Goal: Check status: Check status

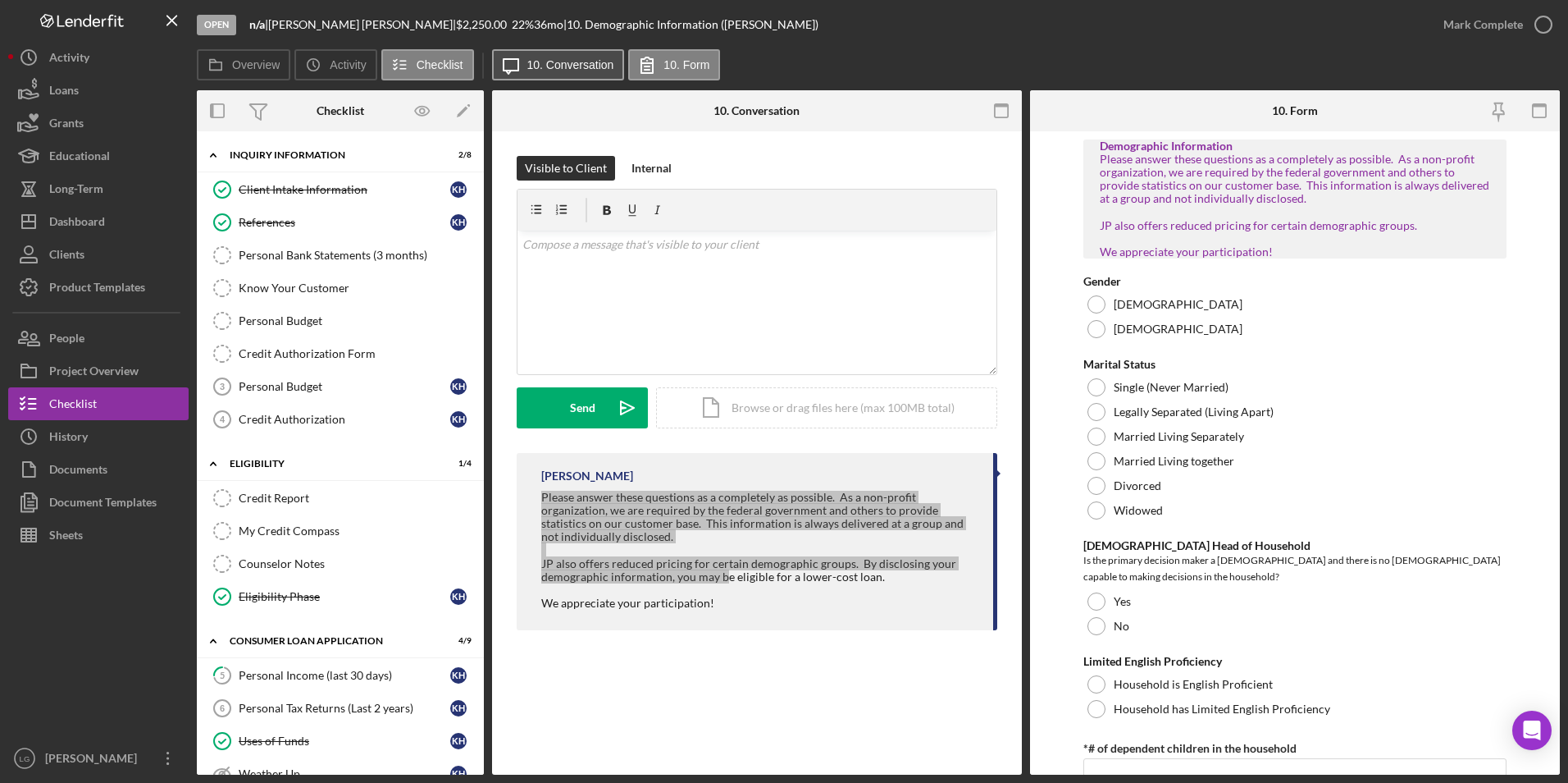
scroll to position [492, 0]
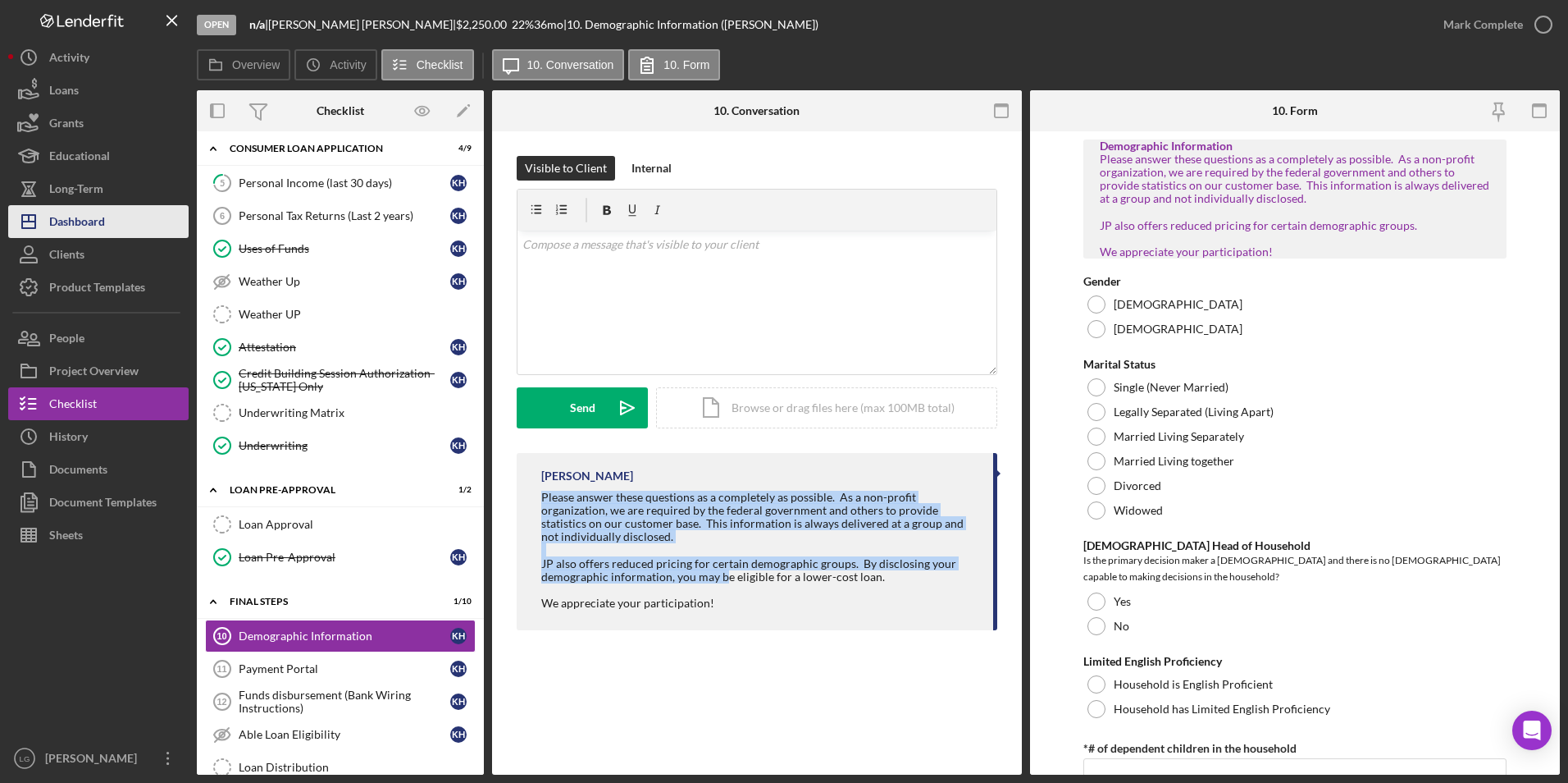
click at [103, 211] on div "Dashboard" at bounding box center [77, 223] width 56 height 37
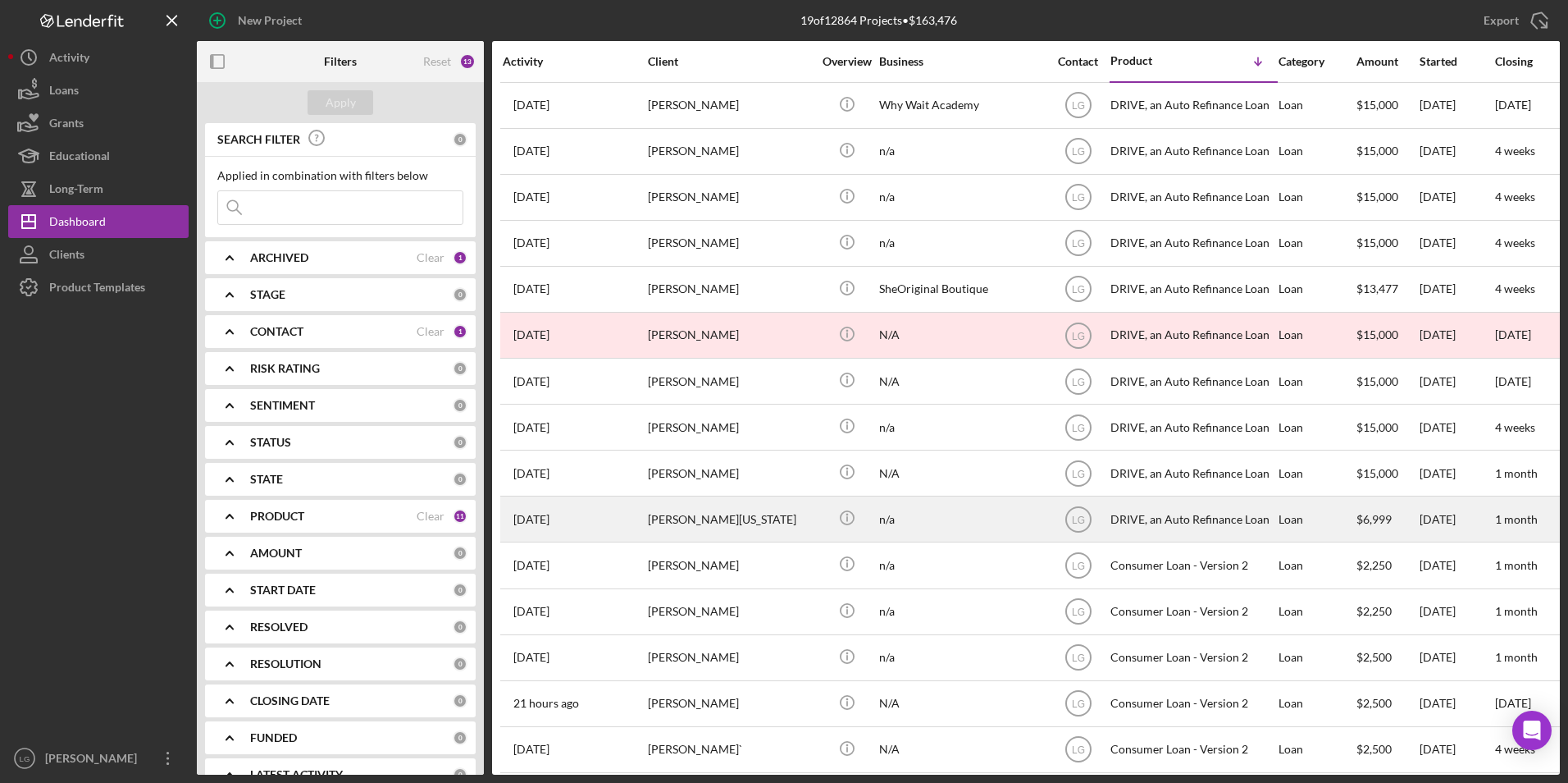
scroll to position [203, 0]
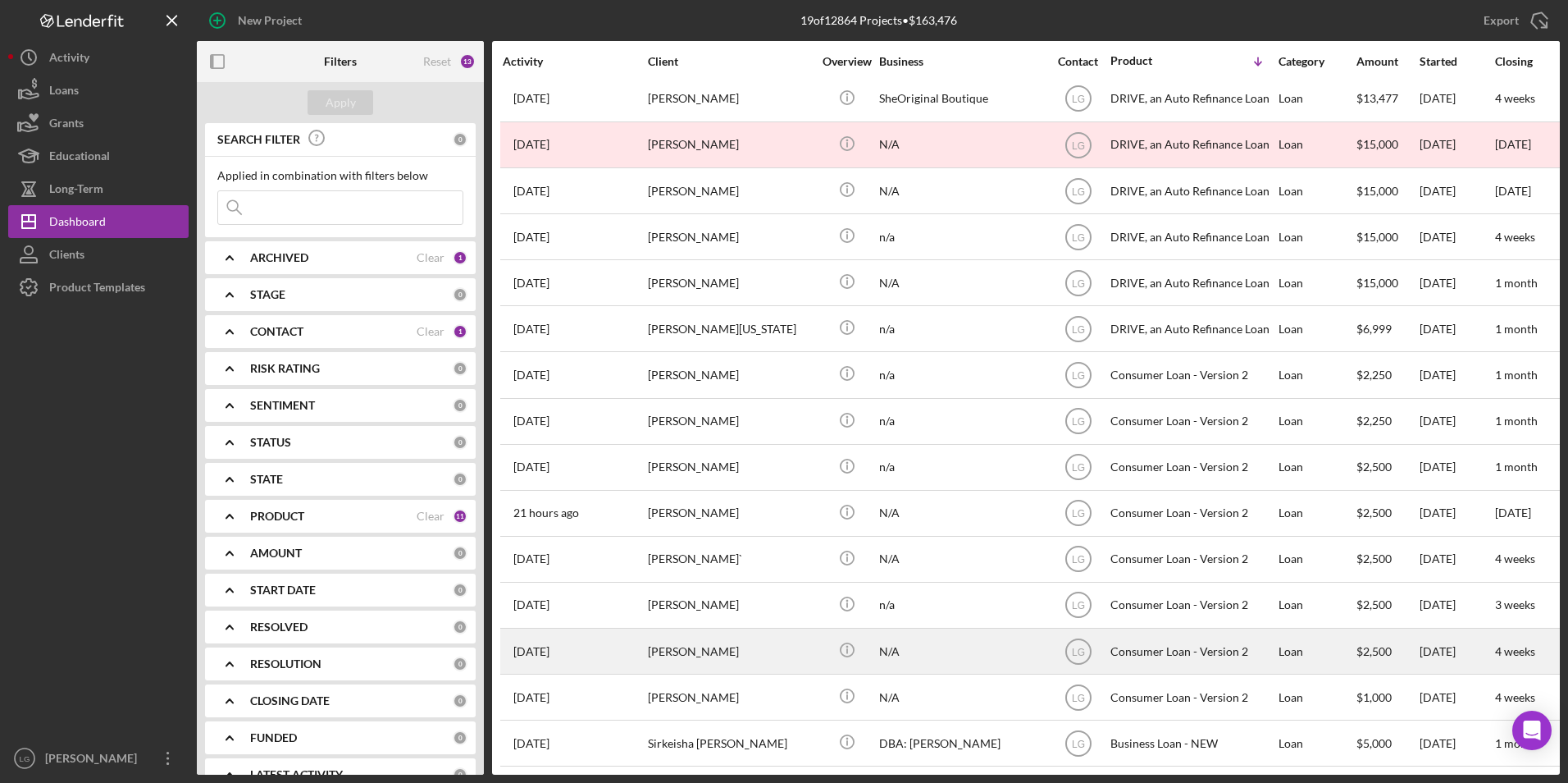
click at [689, 641] on div "[PERSON_NAME]" at bounding box center [730, 651] width 164 height 44
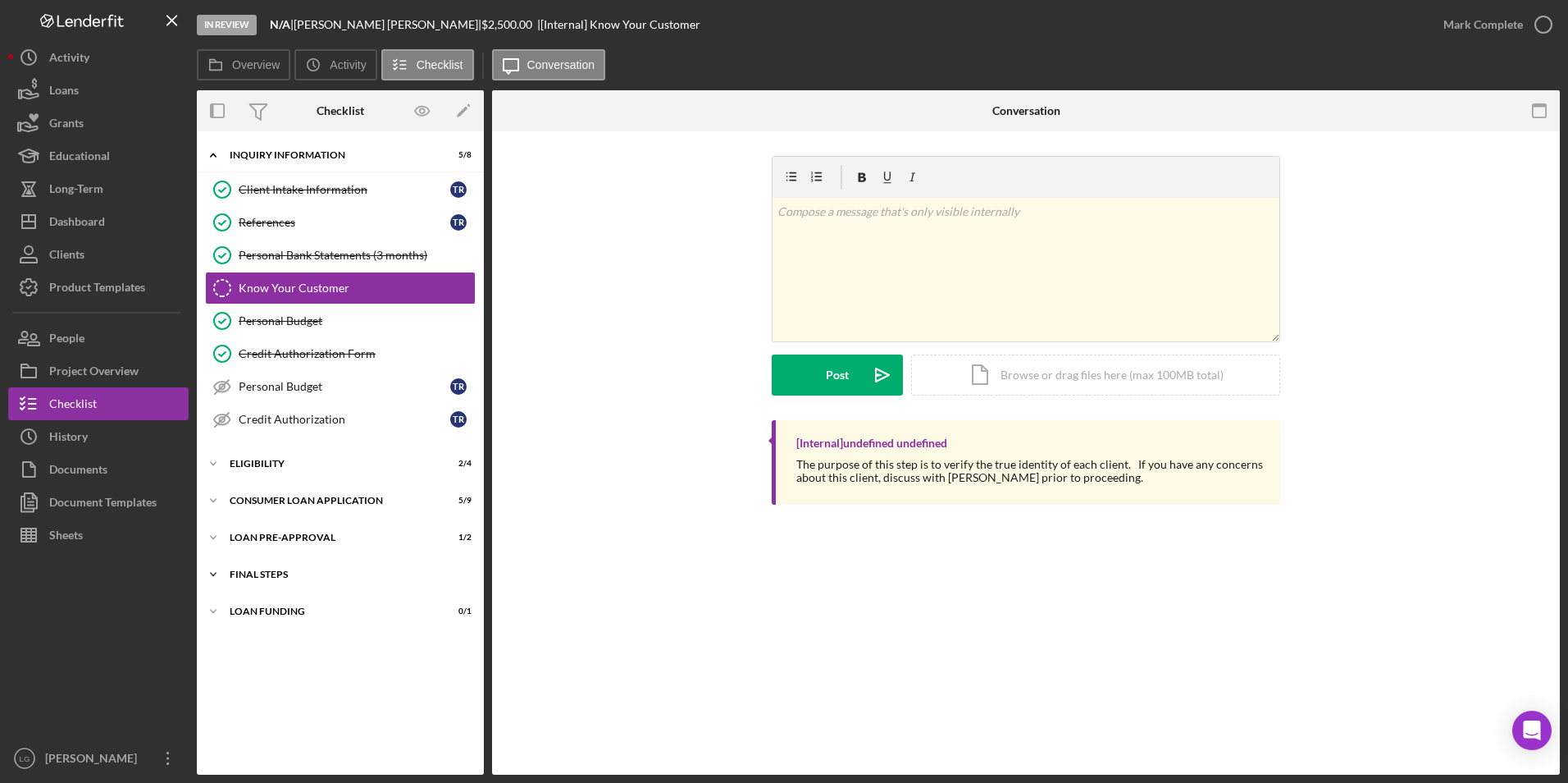
drag, startPoint x: 266, startPoint y: 608, endPoint x: 261, endPoint y: 569, distance: 39.3
click at [266, 607] on div "Loan Funding" at bounding box center [330, 611] width 201 height 10
drag, startPoint x: 261, startPoint y: 566, endPoint x: 261, endPoint y: 543, distance: 23.0
click at [261, 563] on div "Icon/Expander FINAL STEPS 2 / 10" at bounding box center [340, 574] width 287 height 33
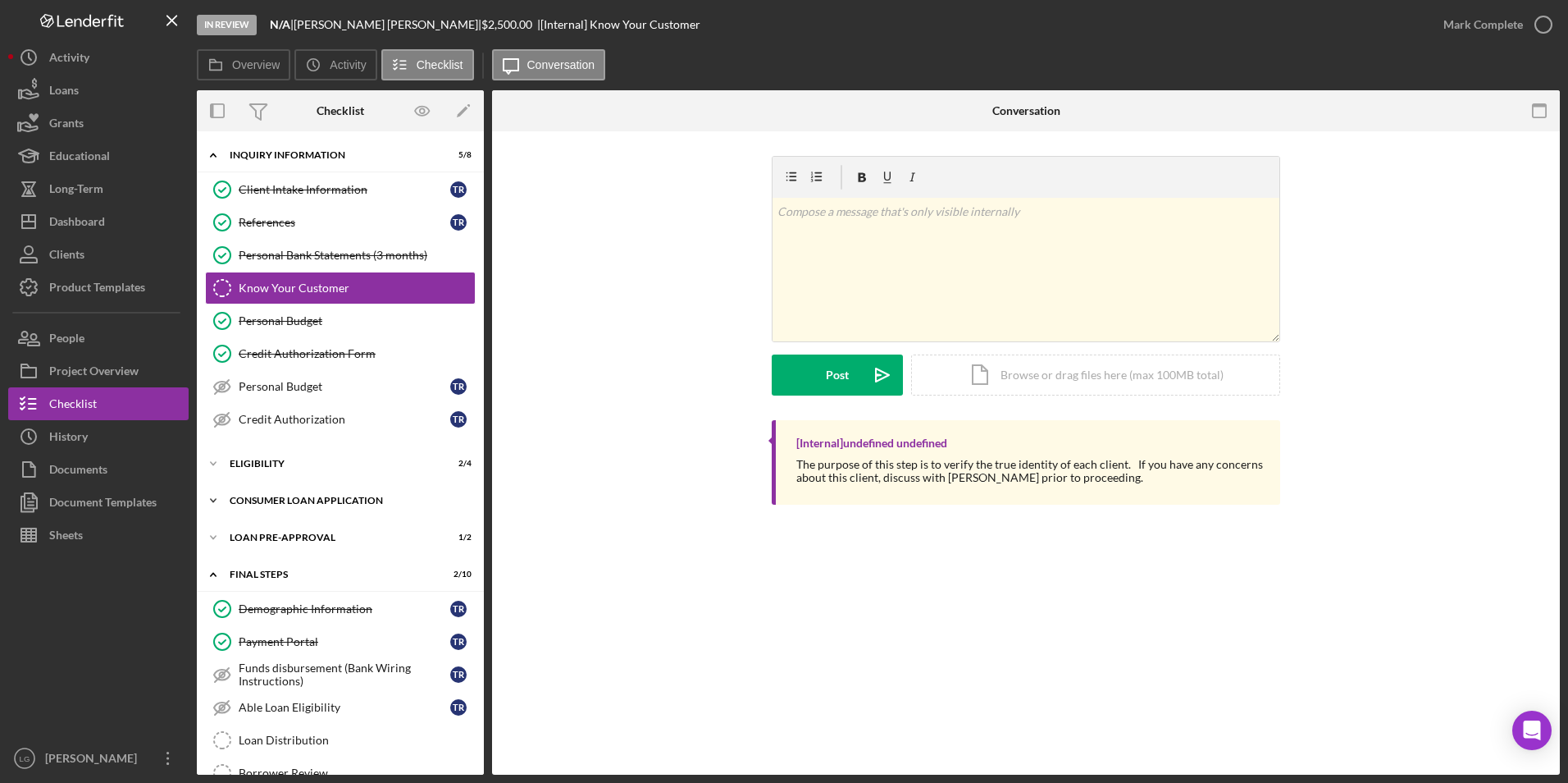
drag, startPoint x: 261, startPoint y: 530, endPoint x: 261, endPoint y: 491, distance: 39.0
click at [261, 529] on div "Icon/Expander Loan Pre-Approval 1 / 2" at bounding box center [340, 538] width 287 height 33
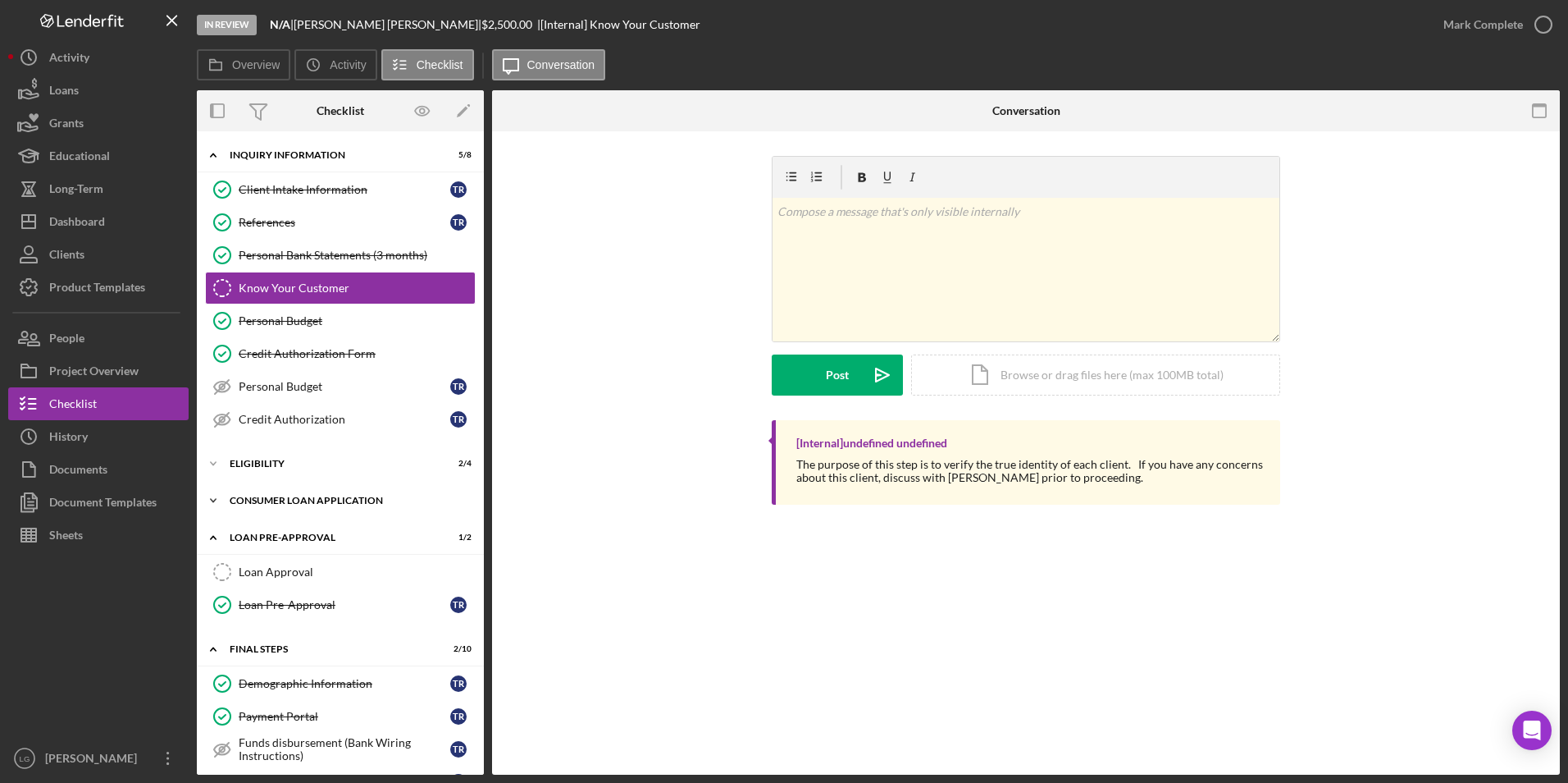
click at [261, 491] on div "Icon/Expander Consumer Loan Application 5 / 9" at bounding box center [340, 500] width 287 height 33
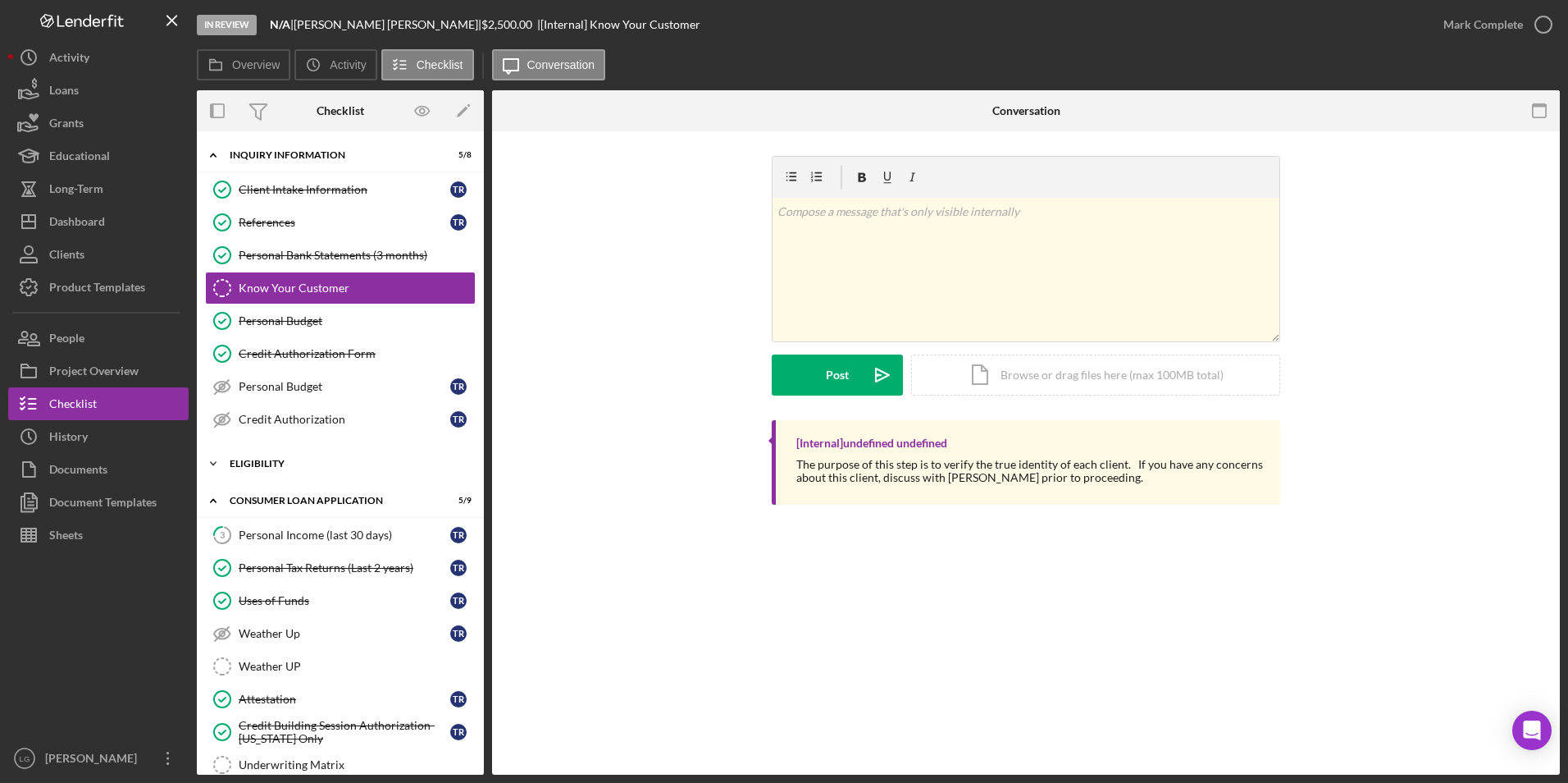
click at [259, 461] on div "Eligibility" at bounding box center [347, 464] width 234 height 10
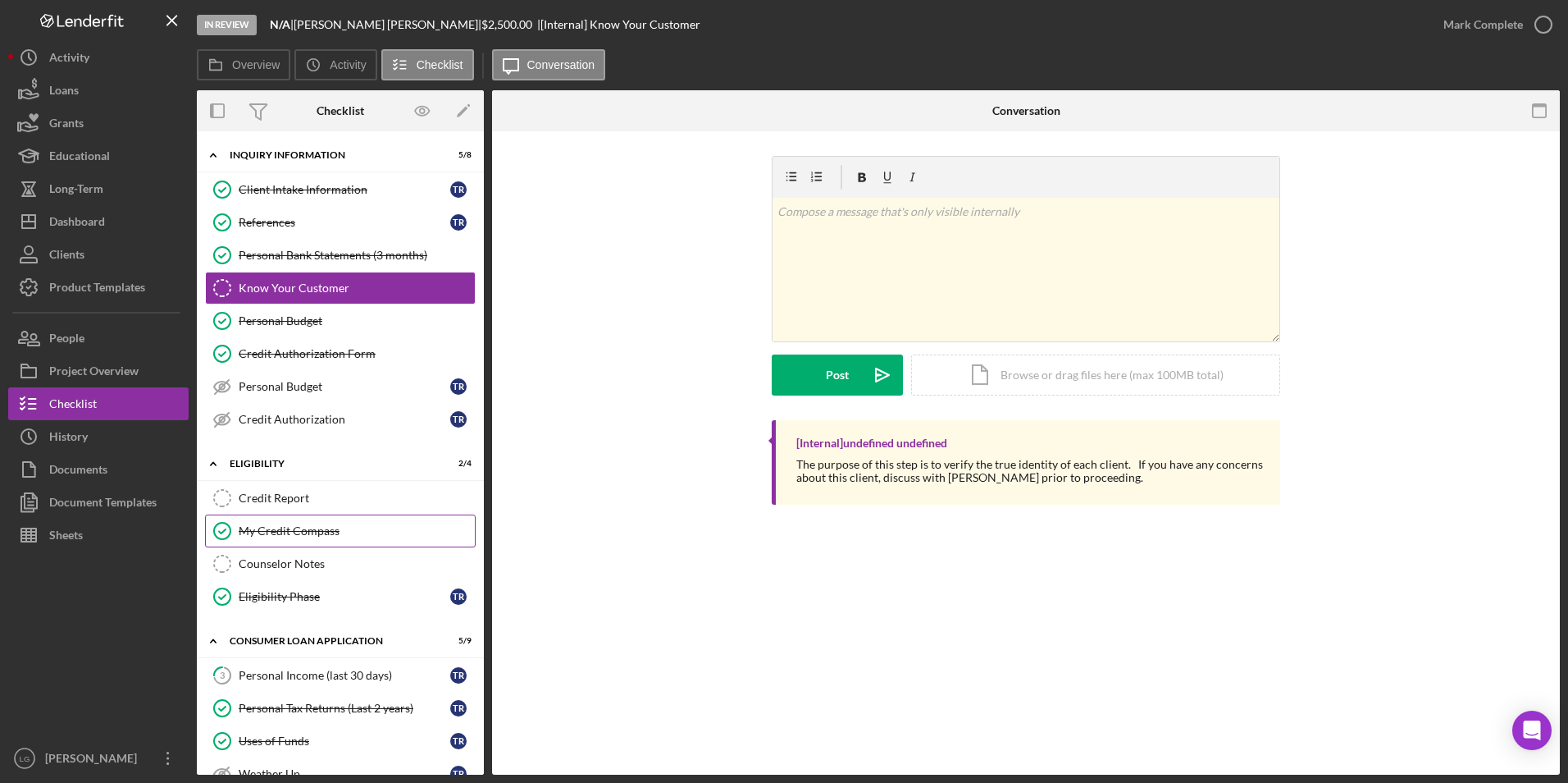
scroll to position [164, 0]
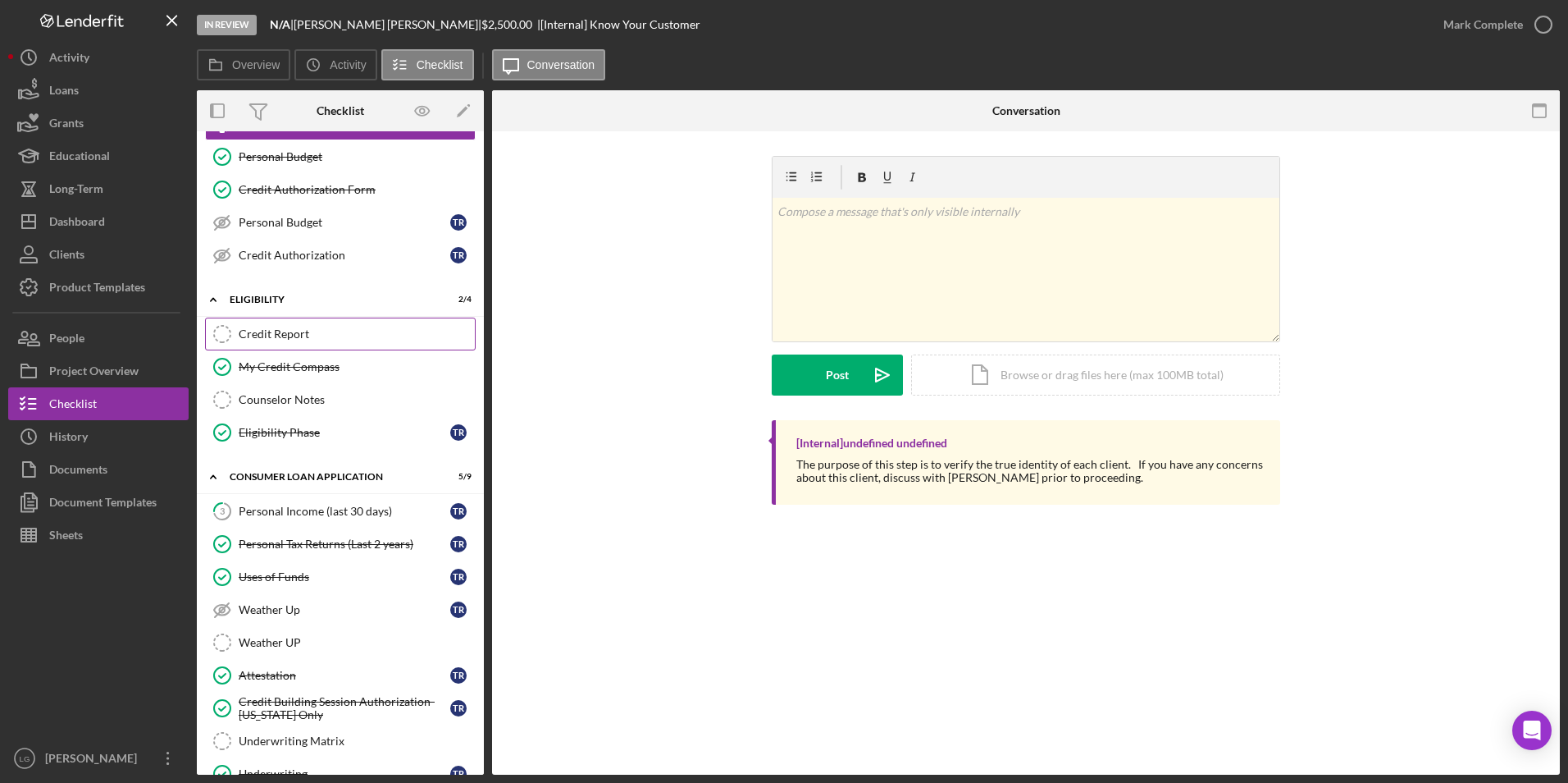
click at [299, 337] on div "Credit Report" at bounding box center [357, 334] width 236 height 13
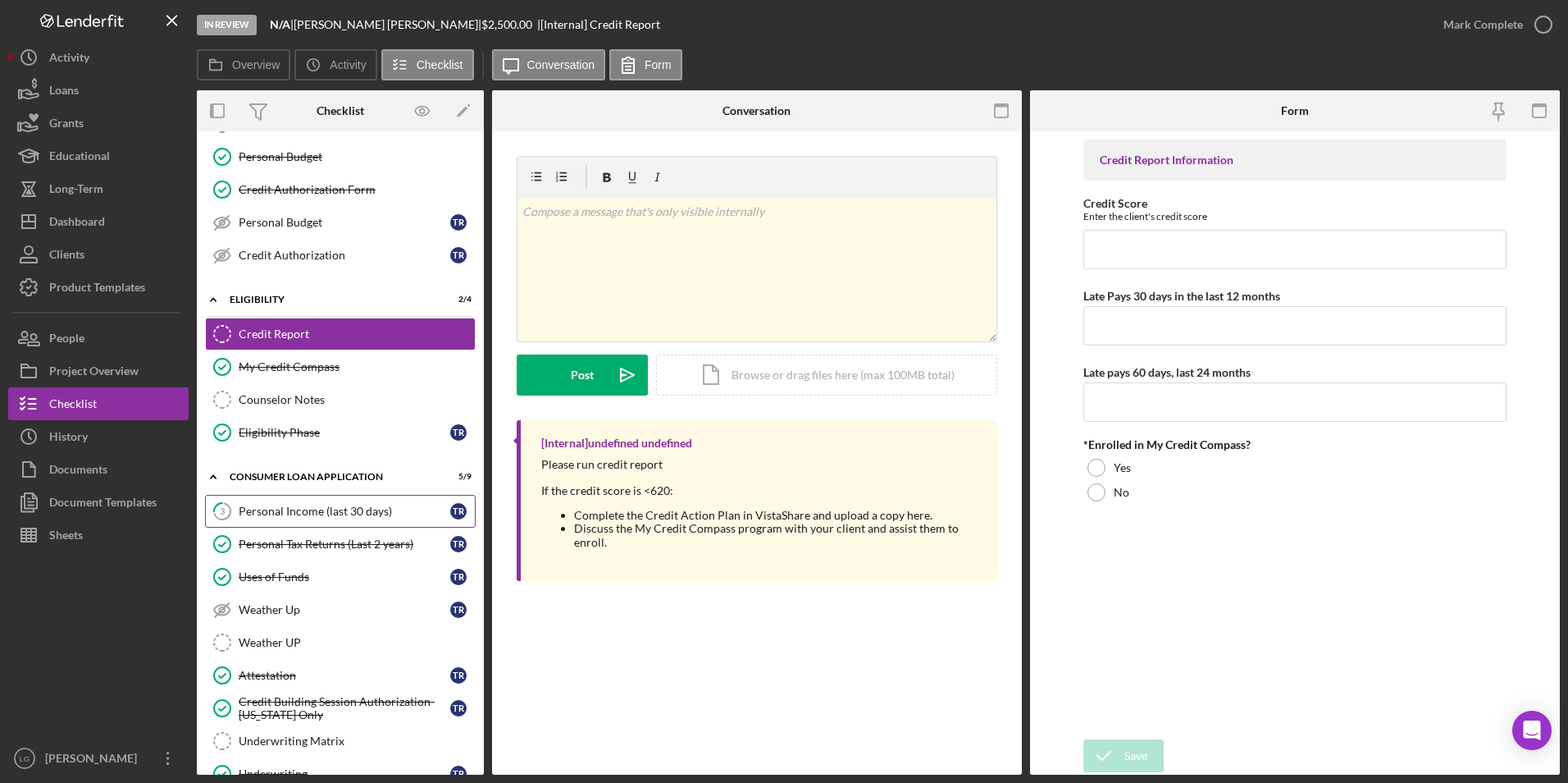
scroll to position [328, 0]
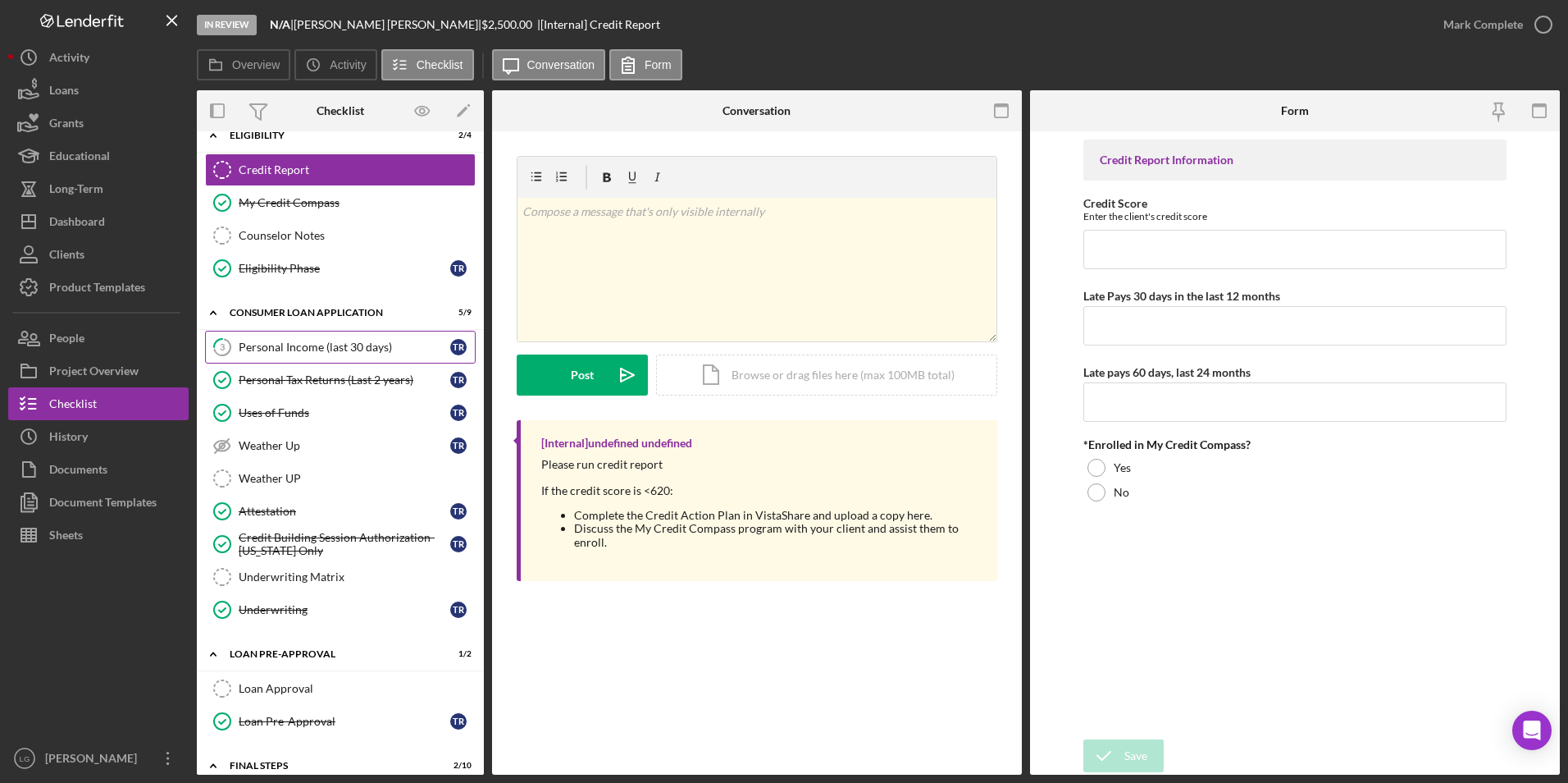
click at [332, 346] on div "Personal Income (last 30 days)" at bounding box center [344, 347] width 211 height 13
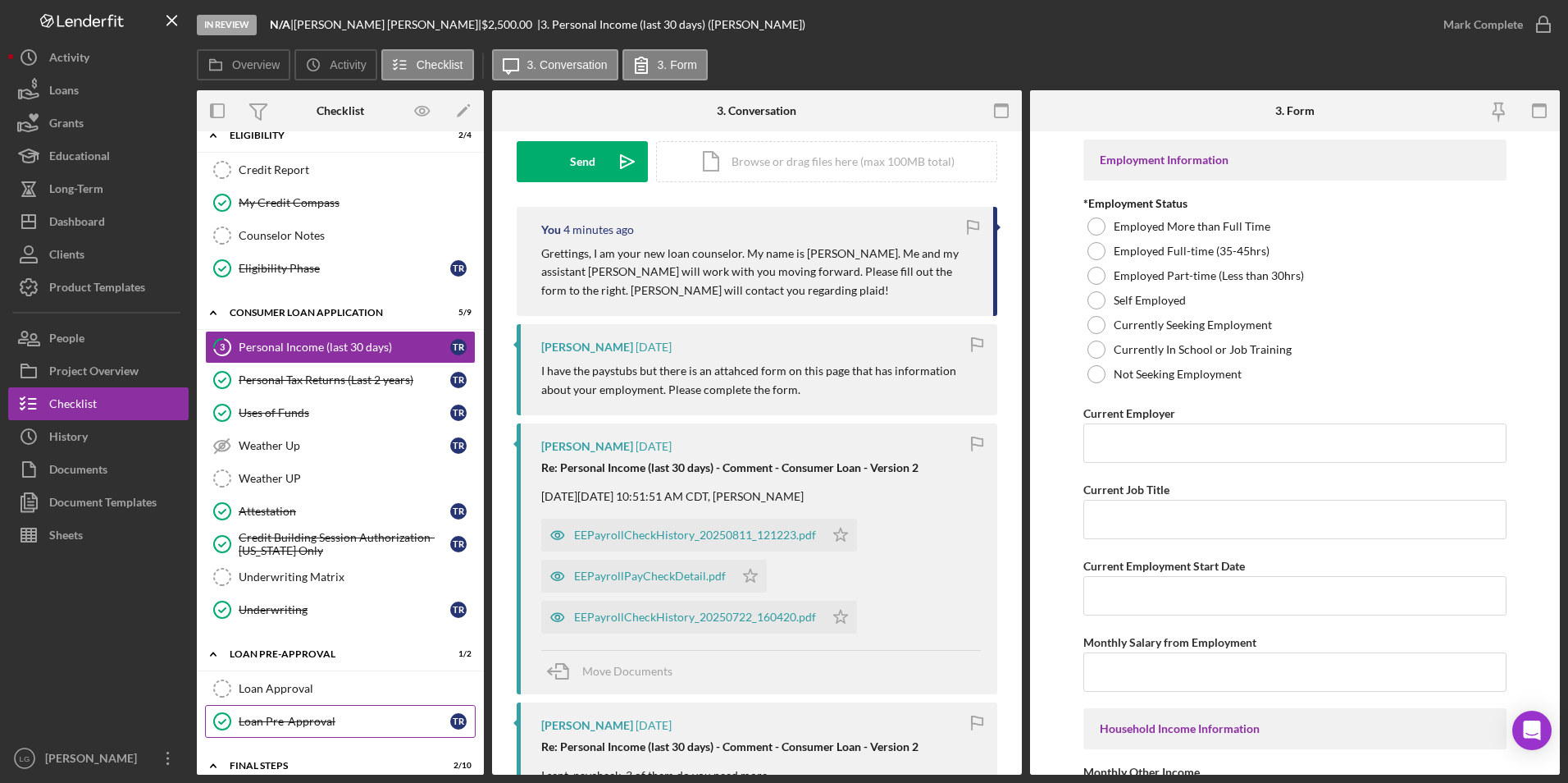
scroll to position [492, 0]
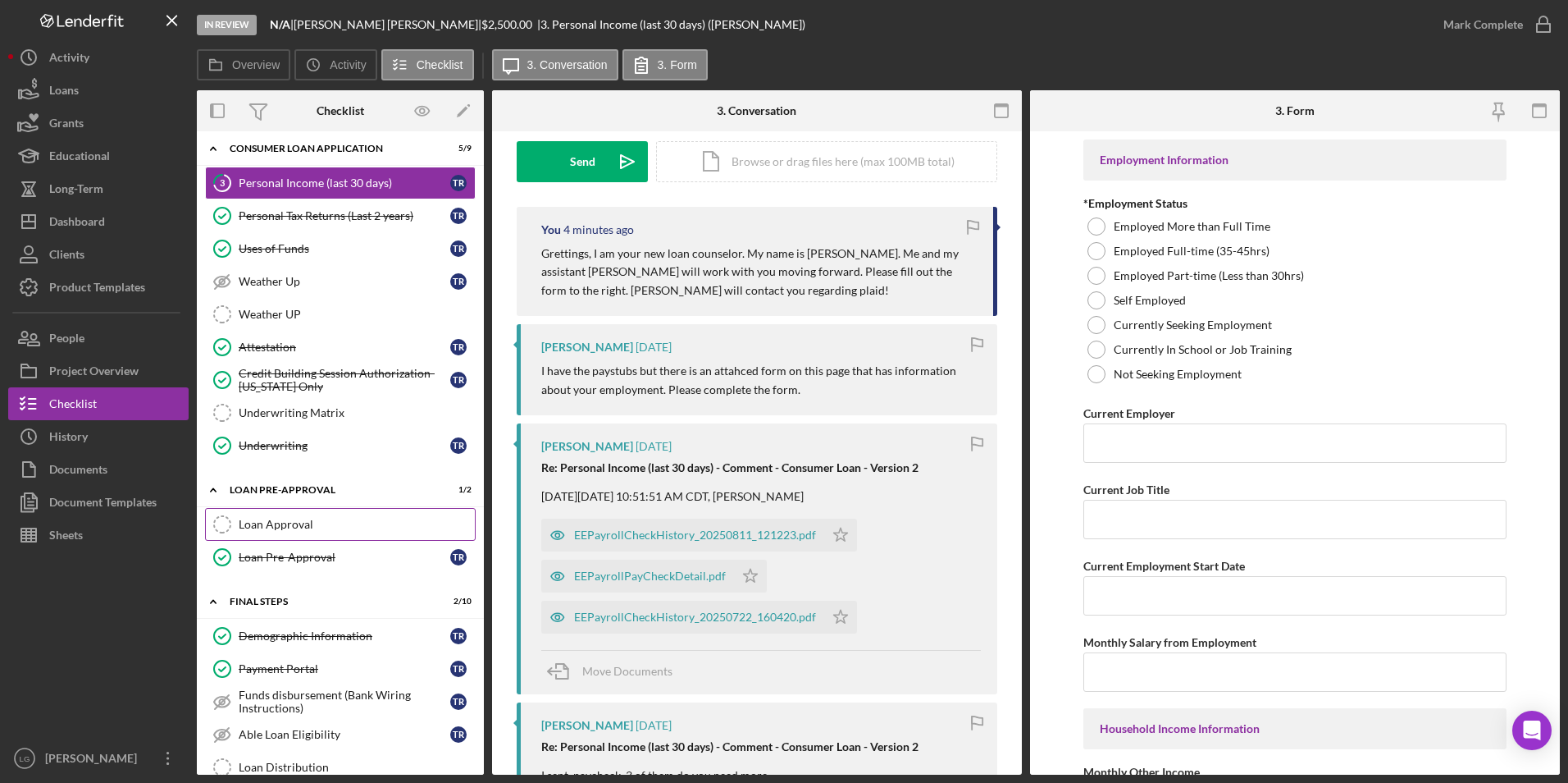
click at [315, 521] on div "Loan Approval" at bounding box center [357, 524] width 236 height 13
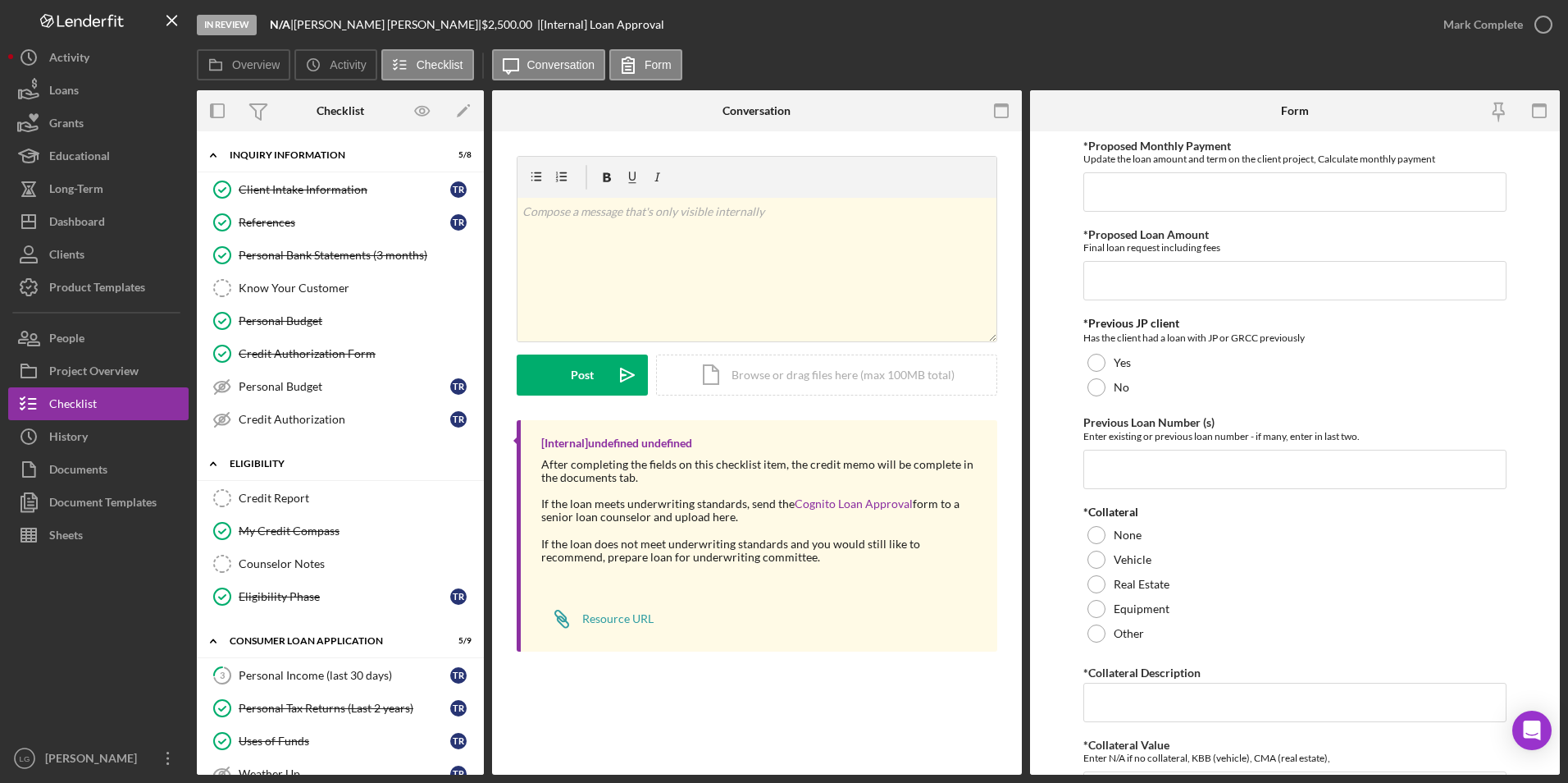
drag, startPoint x: 264, startPoint y: 499, endPoint x: 419, endPoint y: 451, distance: 162.3
click at [264, 499] on div "Credit Report" at bounding box center [357, 498] width 236 height 13
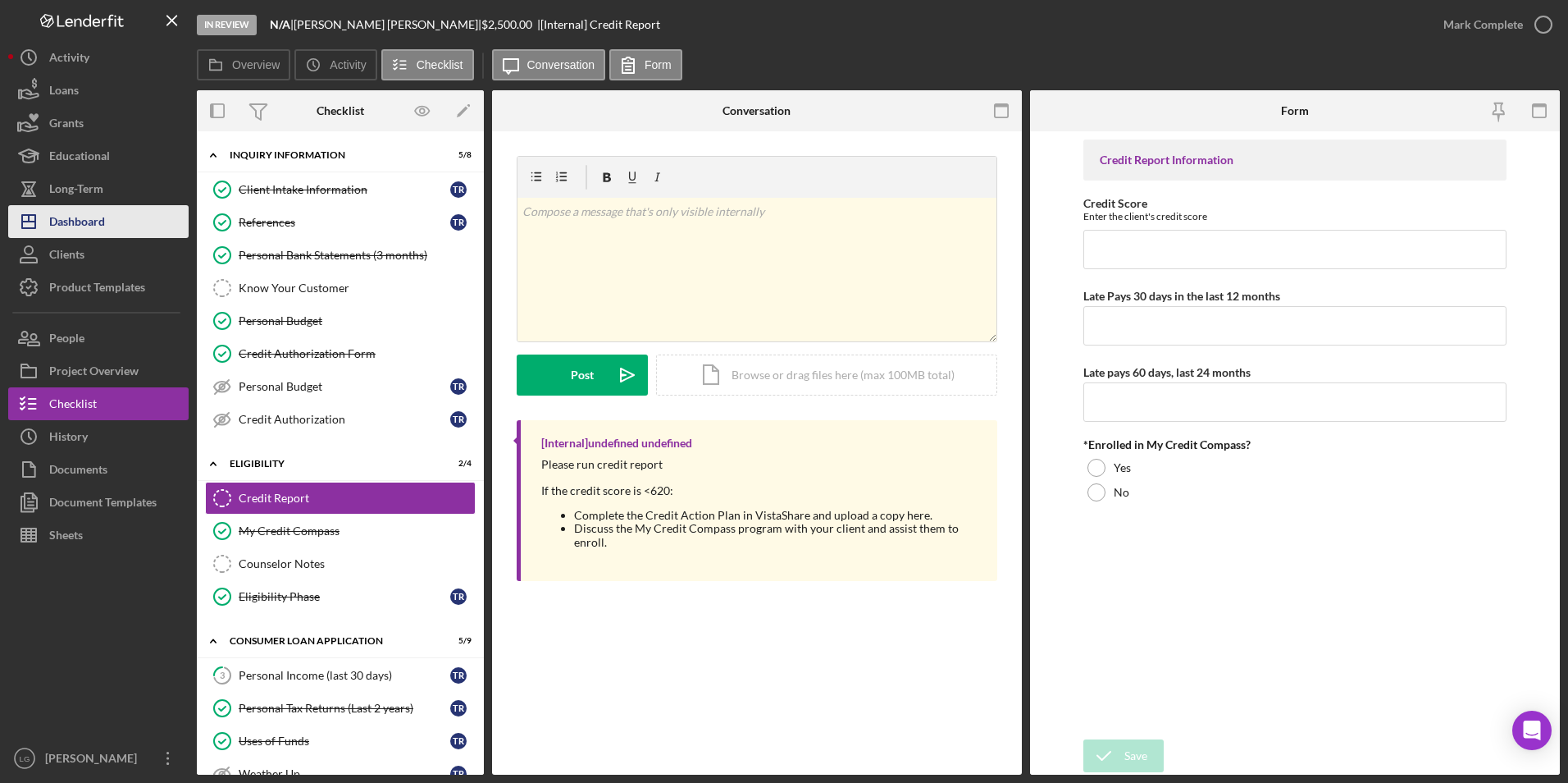
click at [83, 218] on div "Dashboard" at bounding box center [77, 223] width 56 height 37
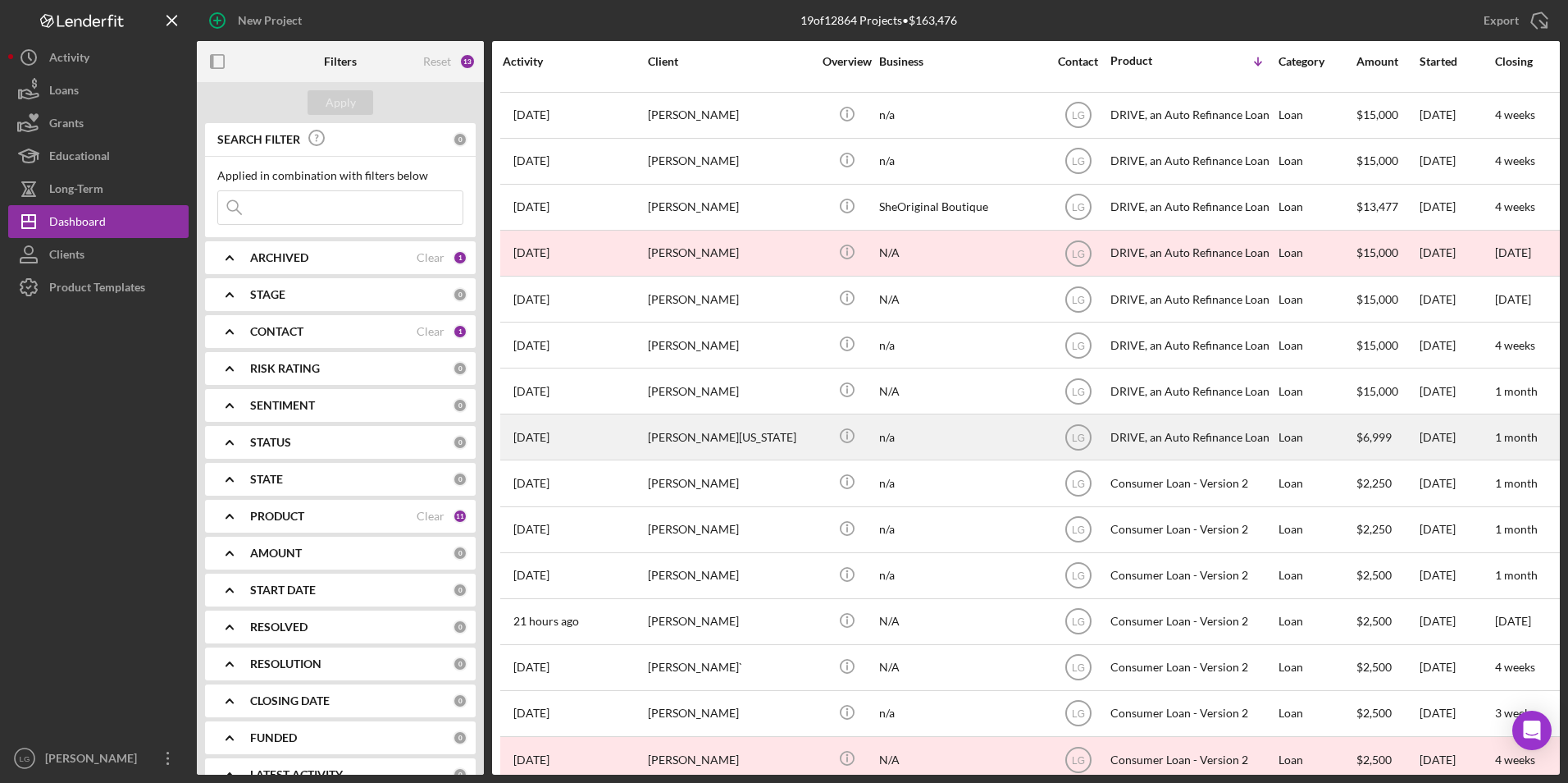
scroll to position [203, 0]
